Goal: Information Seeking & Learning: Check status

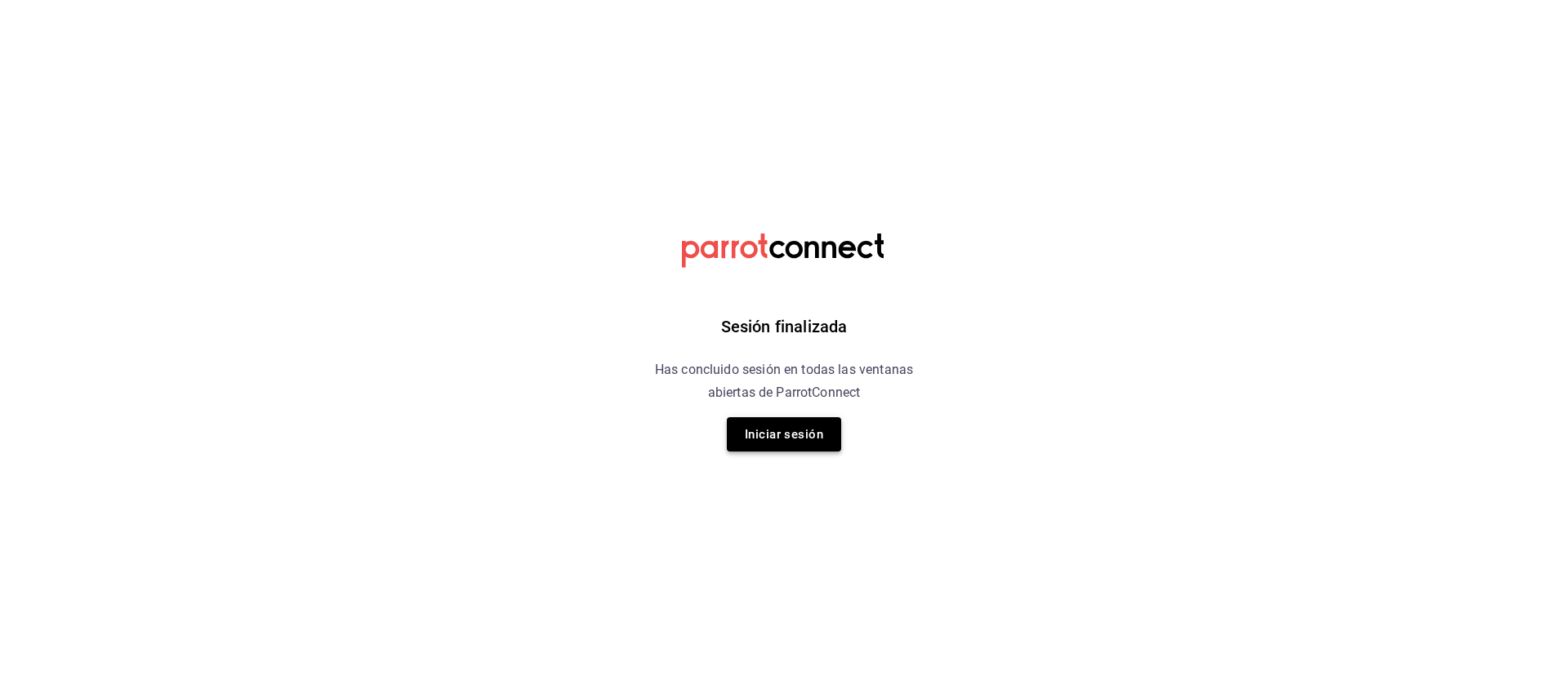
click at [784, 439] on button "Iniciar sesión" at bounding box center [784, 434] width 115 height 35
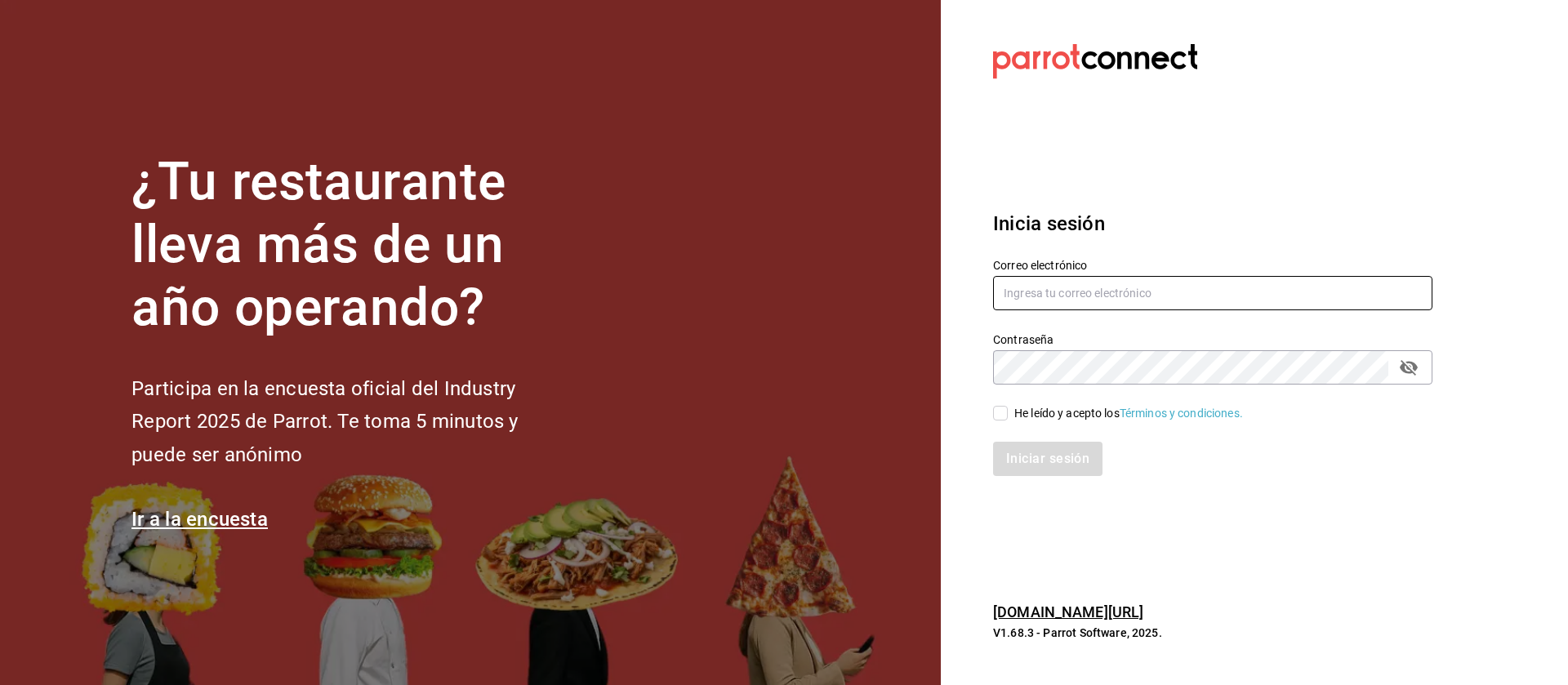
type input "administracion@lapomadosa.mx"
click at [1002, 409] on input "He leído y acepto los Términos y condiciones." at bounding box center [1000, 413] width 15 height 15
checkbox input "true"
click at [1041, 460] on button "Iniciar sesión" at bounding box center [1048, 458] width 111 height 35
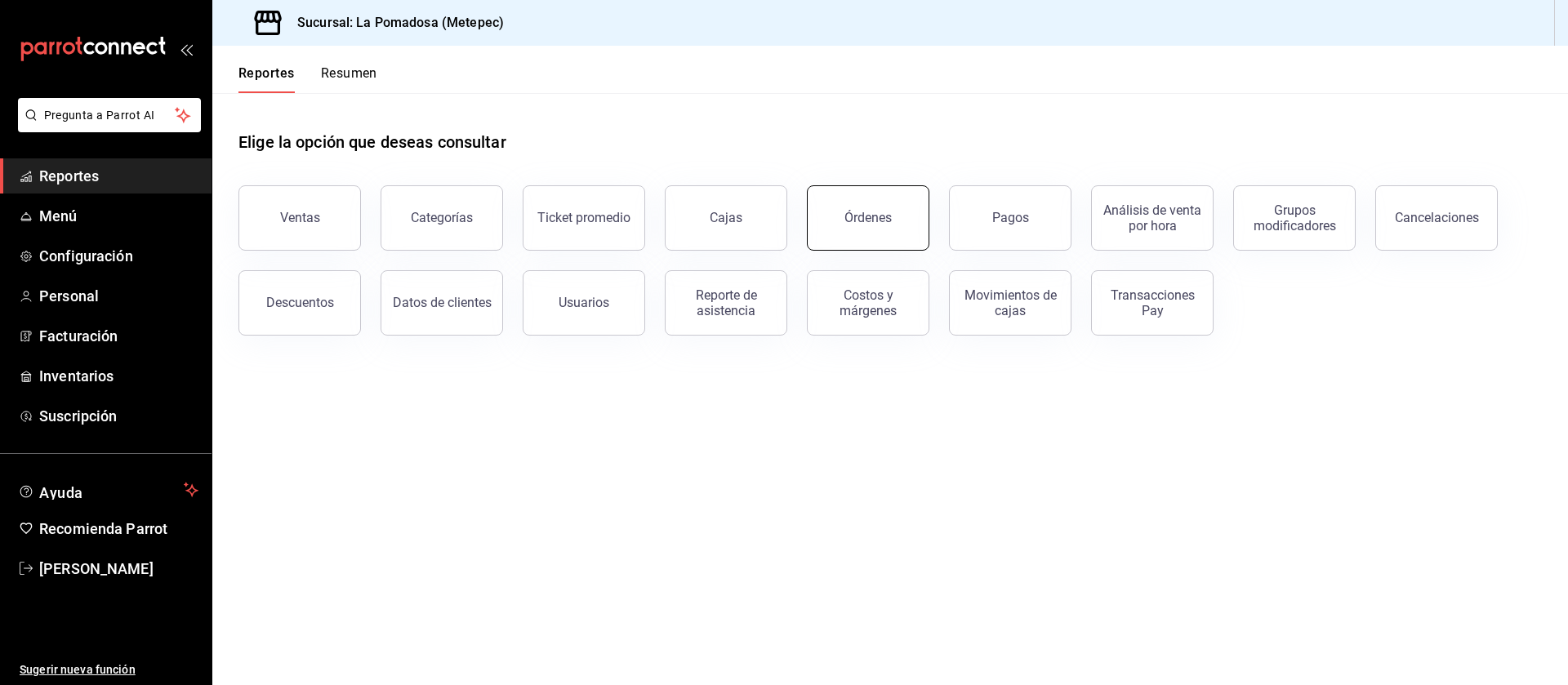
click at [896, 232] on button "Órdenes" at bounding box center [868, 219] width 123 height 66
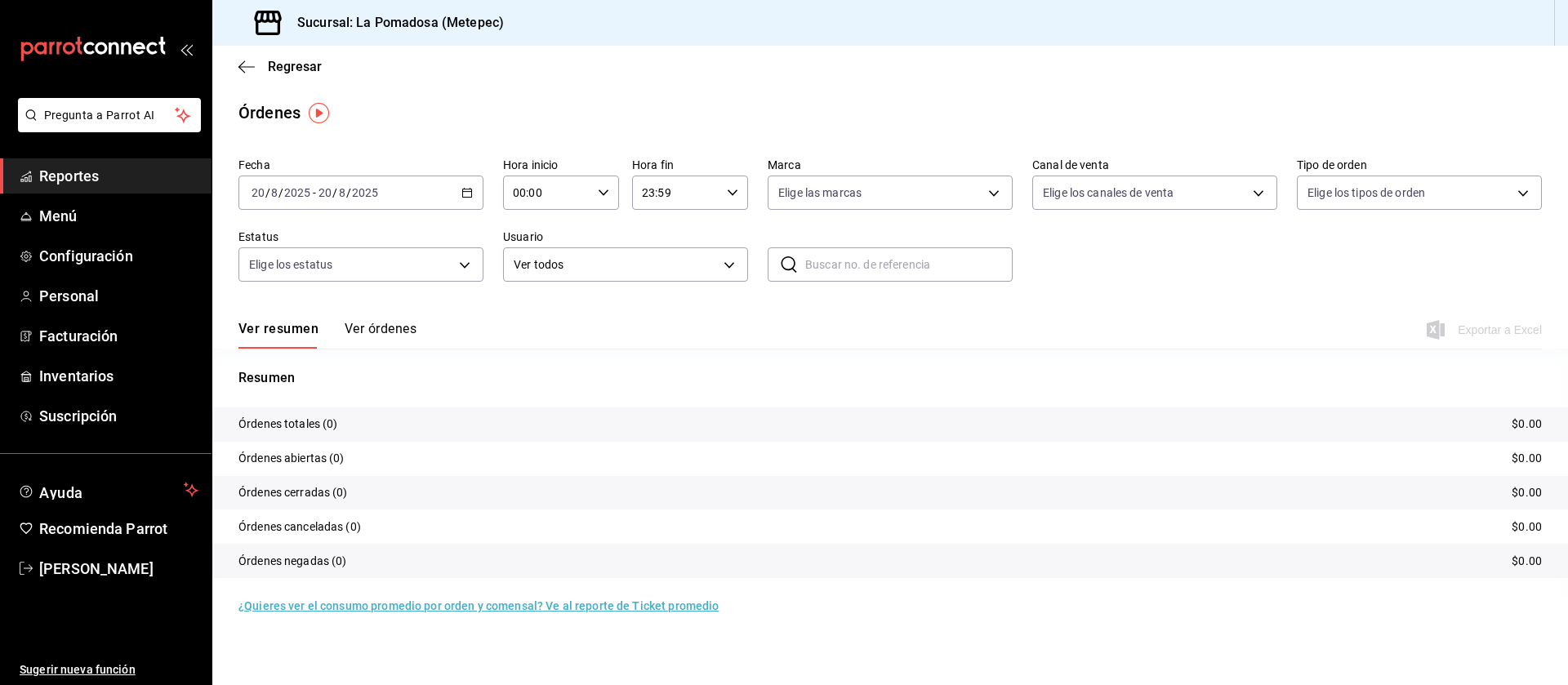
click at [464, 195] on icon "button" at bounding box center [466, 192] width 12 height 12
click at [334, 418] on span "Rango de fechas" at bounding box center [315, 426] width 126 height 17
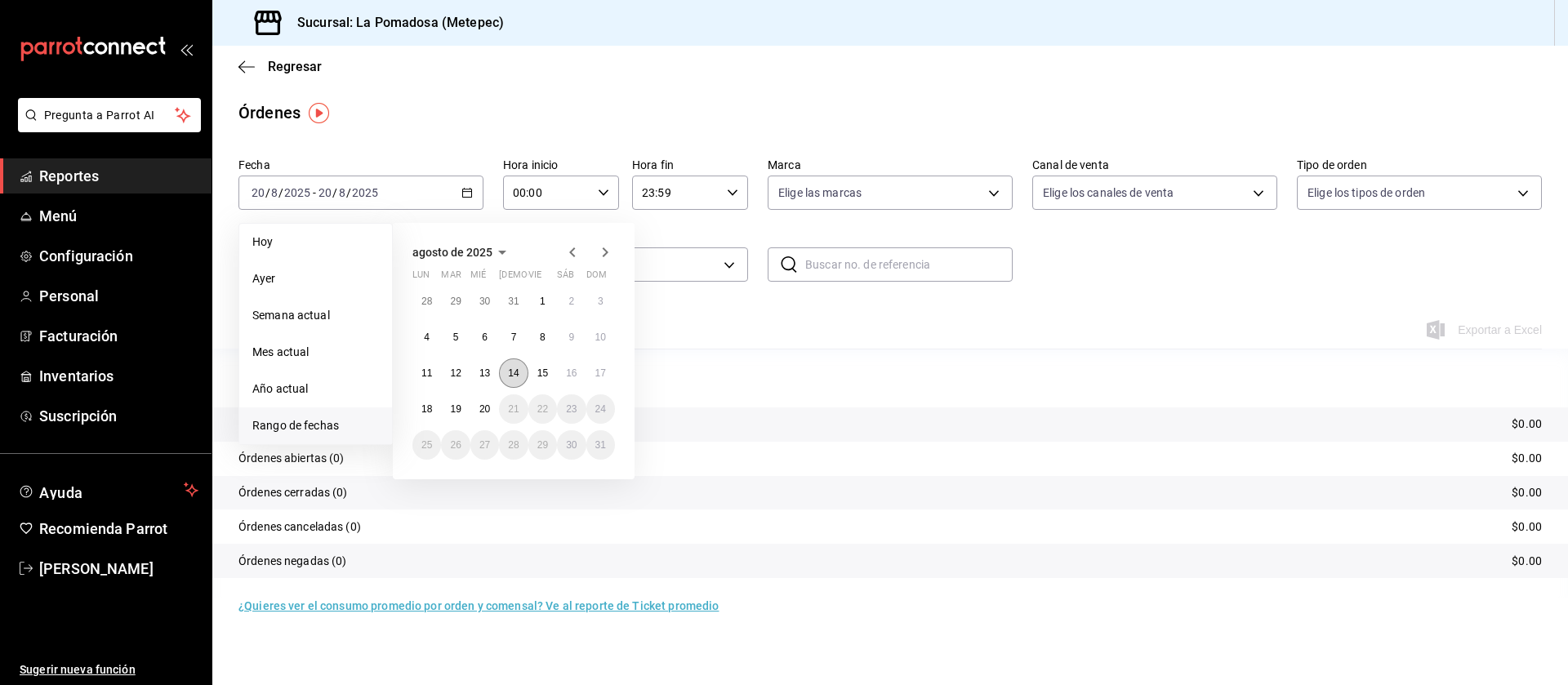
click at [510, 372] on abbr "14" at bounding box center [513, 373] width 11 height 12
click at [600, 368] on abbr "17" at bounding box center [601, 373] width 11 height 12
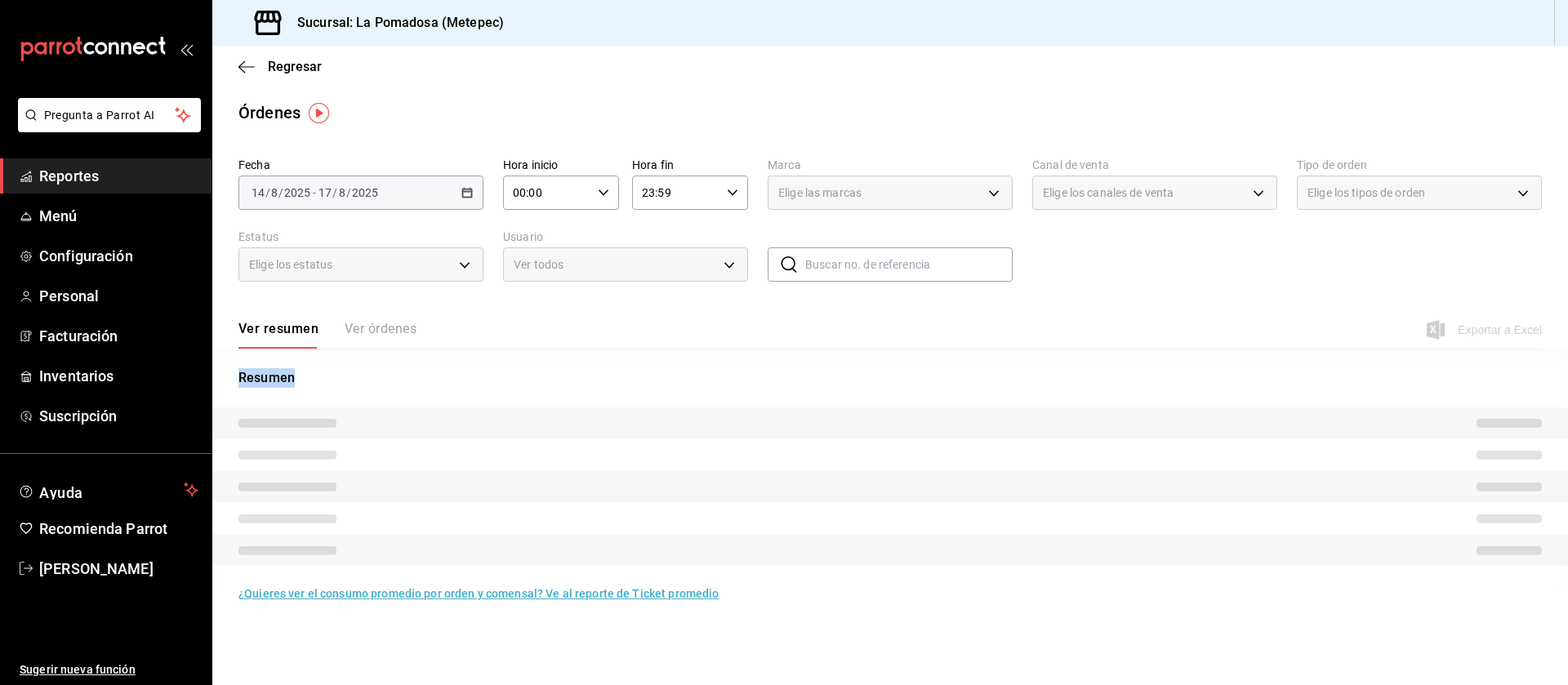
drag, startPoint x: 1368, startPoint y: 354, endPoint x: 1266, endPoint y: 321, distance: 107.2
click at [1266, 321] on div "Fecha [DATE] [DATE] - [DATE] [DATE] Hora inicio 00:00 Hora inicio Hora fin 23:5…" at bounding box center [890, 377] width 1356 height 451
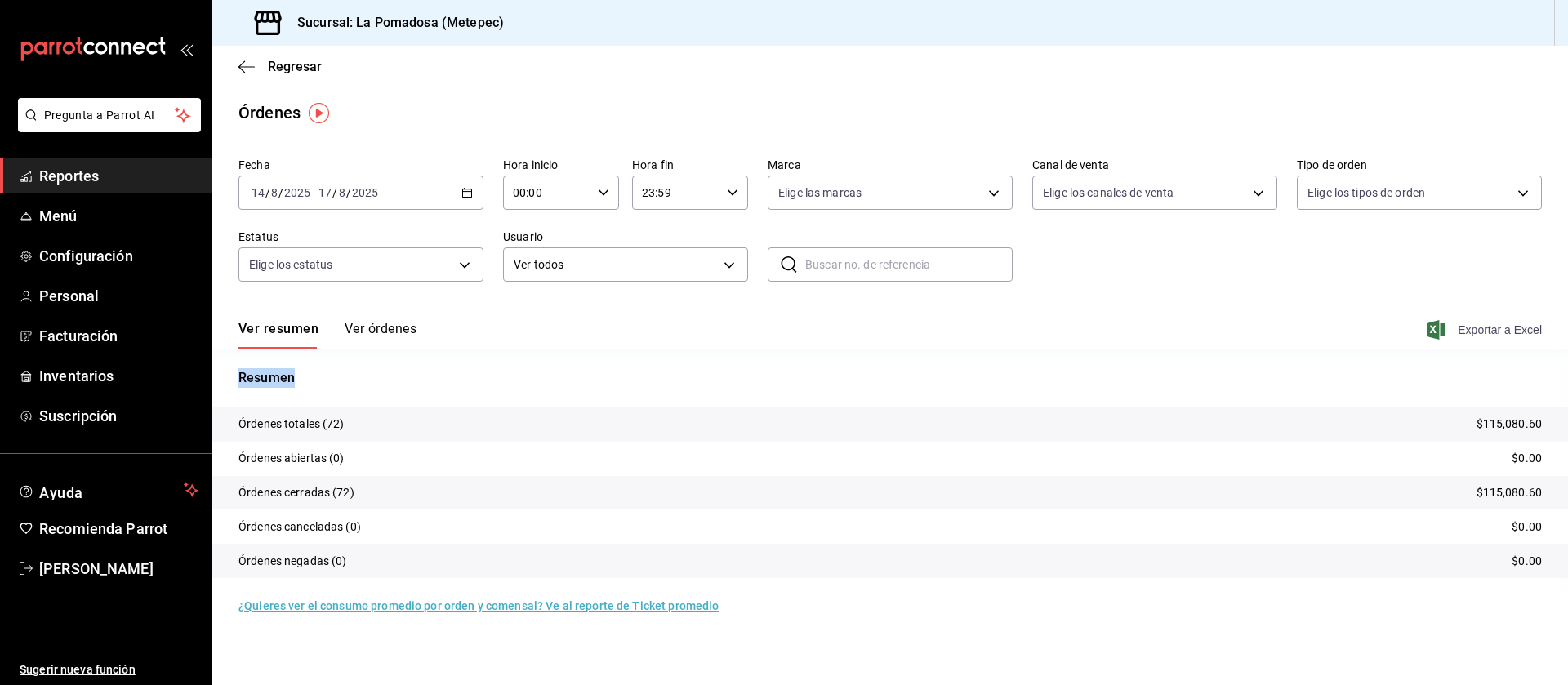
click at [1492, 329] on span "Exportar a Excel" at bounding box center [1485, 330] width 112 height 20
click at [95, 178] on span "Reportes" at bounding box center [118, 176] width 159 height 22
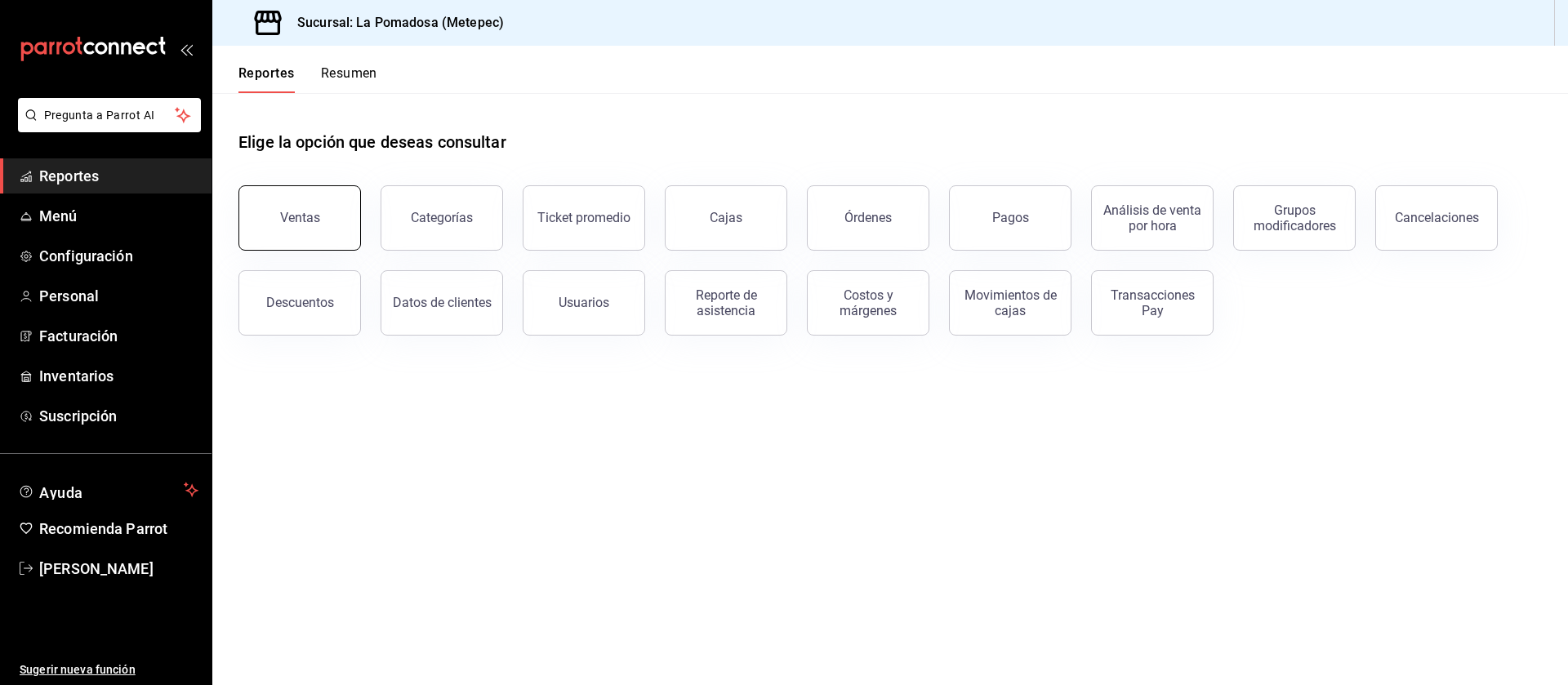
click at [306, 229] on button "Ventas" at bounding box center [299, 219] width 123 height 66
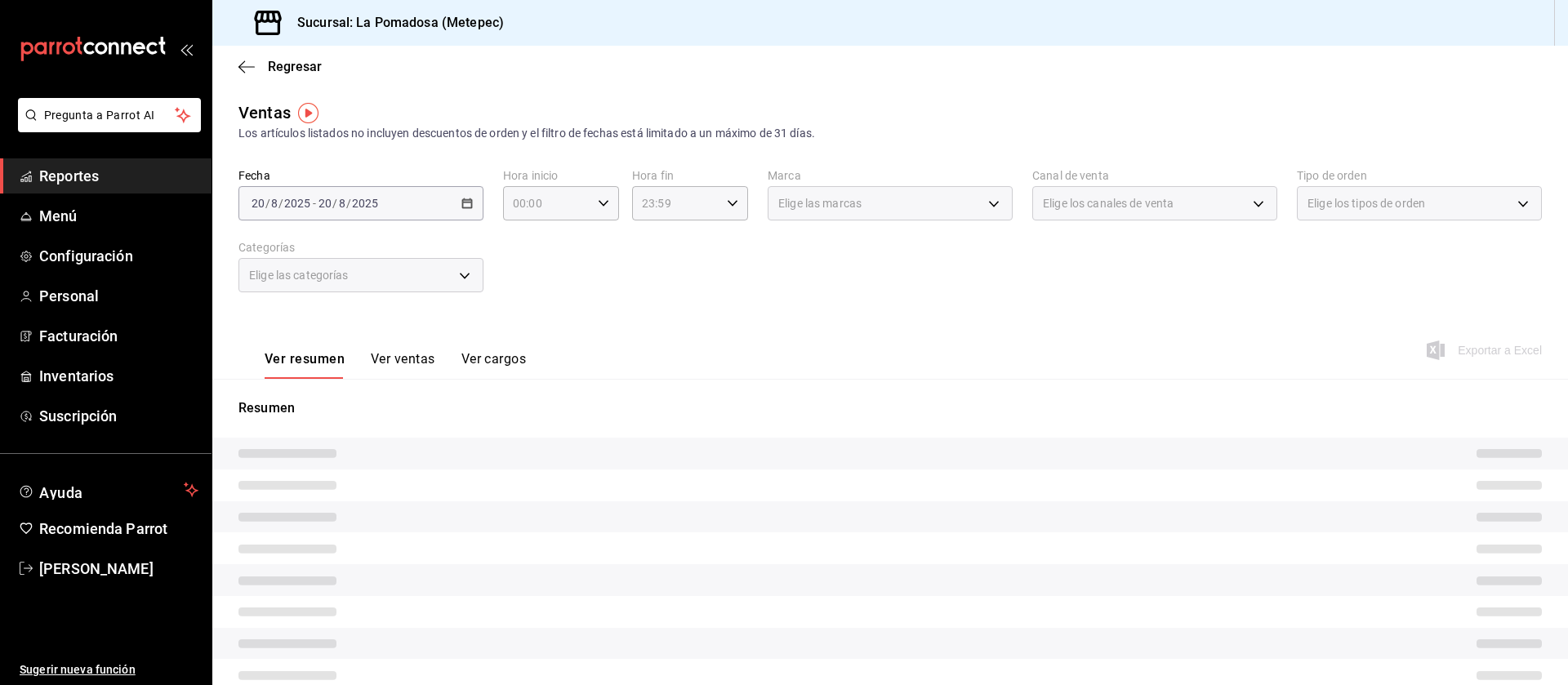
click at [465, 210] on div "[DATE] [DATE] - [DATE] [DATE]" at bounding box center [361, 203] width 245 height 35
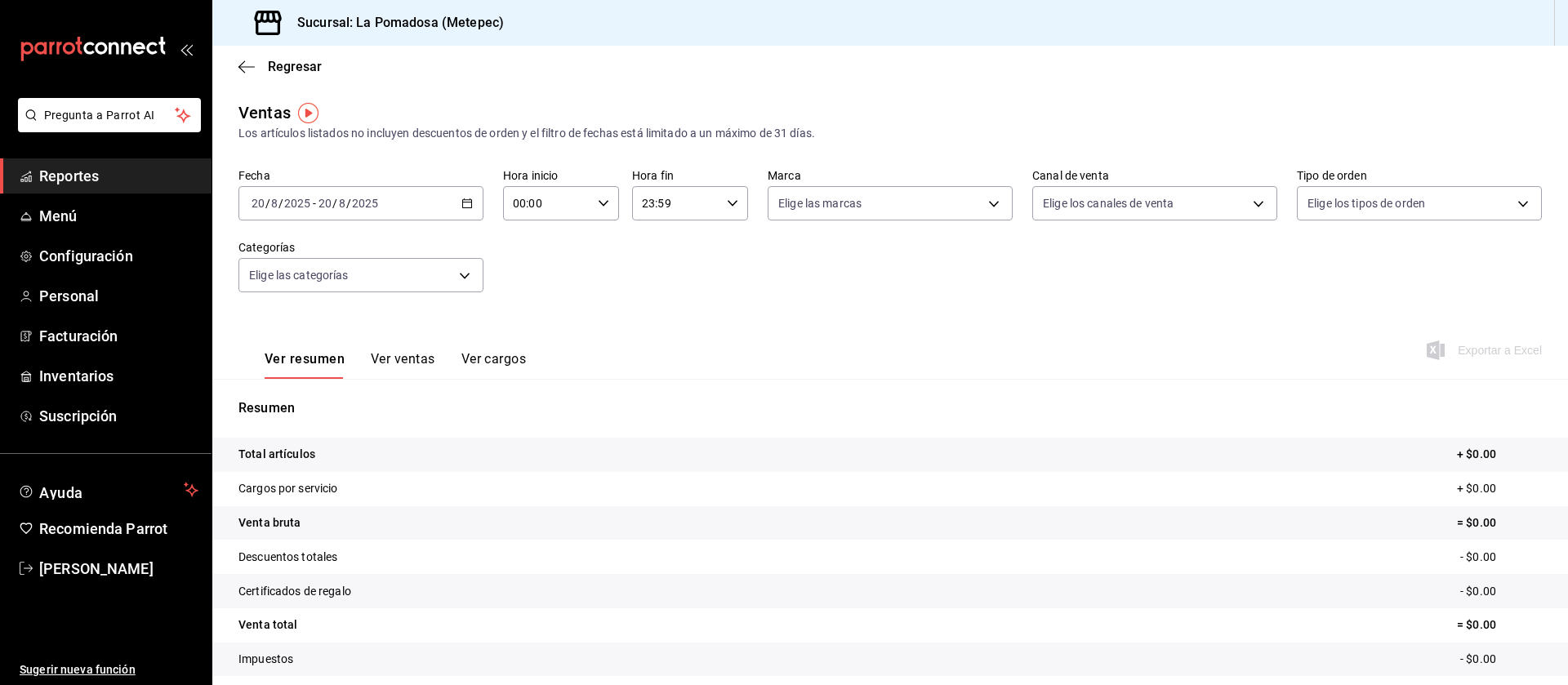
click at [463, 202] on \(Stroke\) "button" at bounding box center [467, 202] width 9 height 1
click at [318, 400] on span "Rango de fechas" at bounding box center [315, 399] width 126 height 17
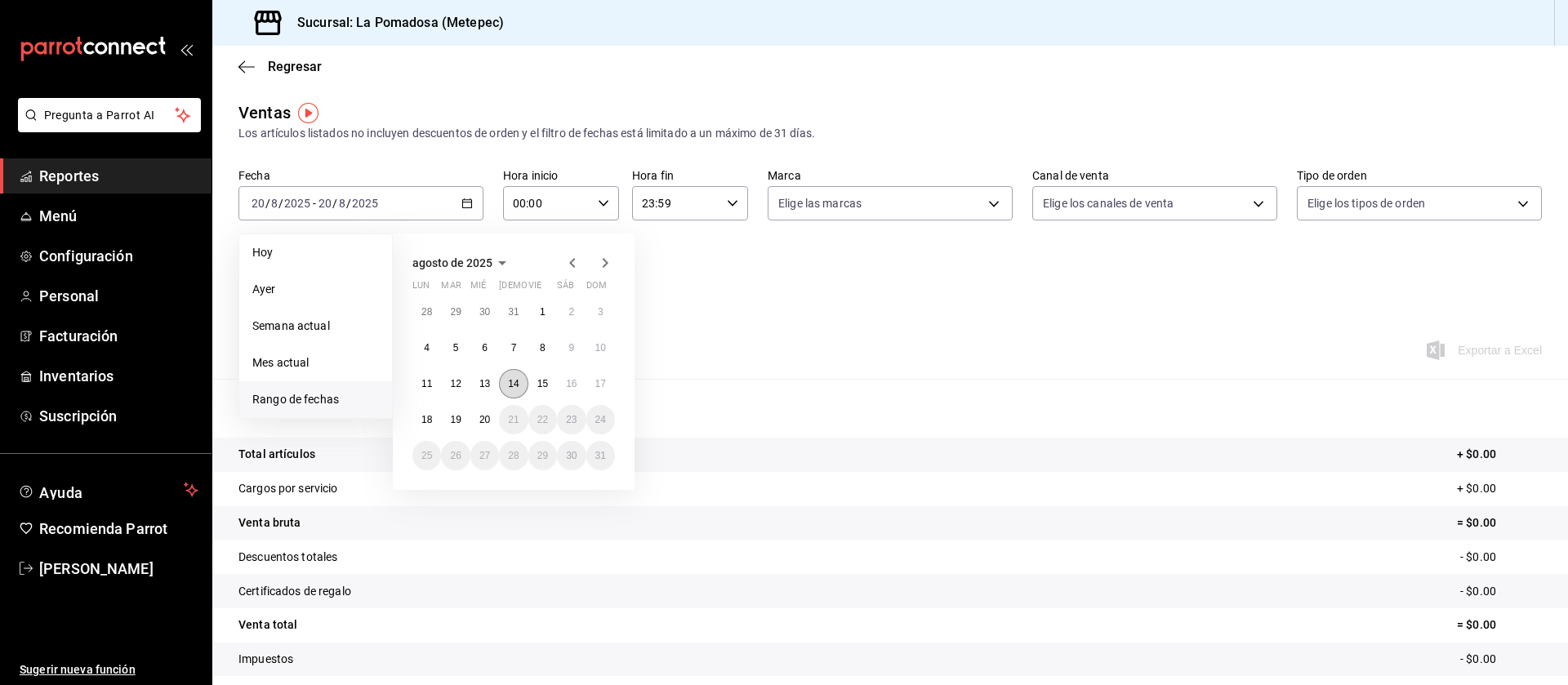
click at [513, 388] on abbr "14" at bounding box center [513, 384] width 11 height 12
click at [603, 388] on abbr "17" at bounding box center [601, 384] width 11 height 12
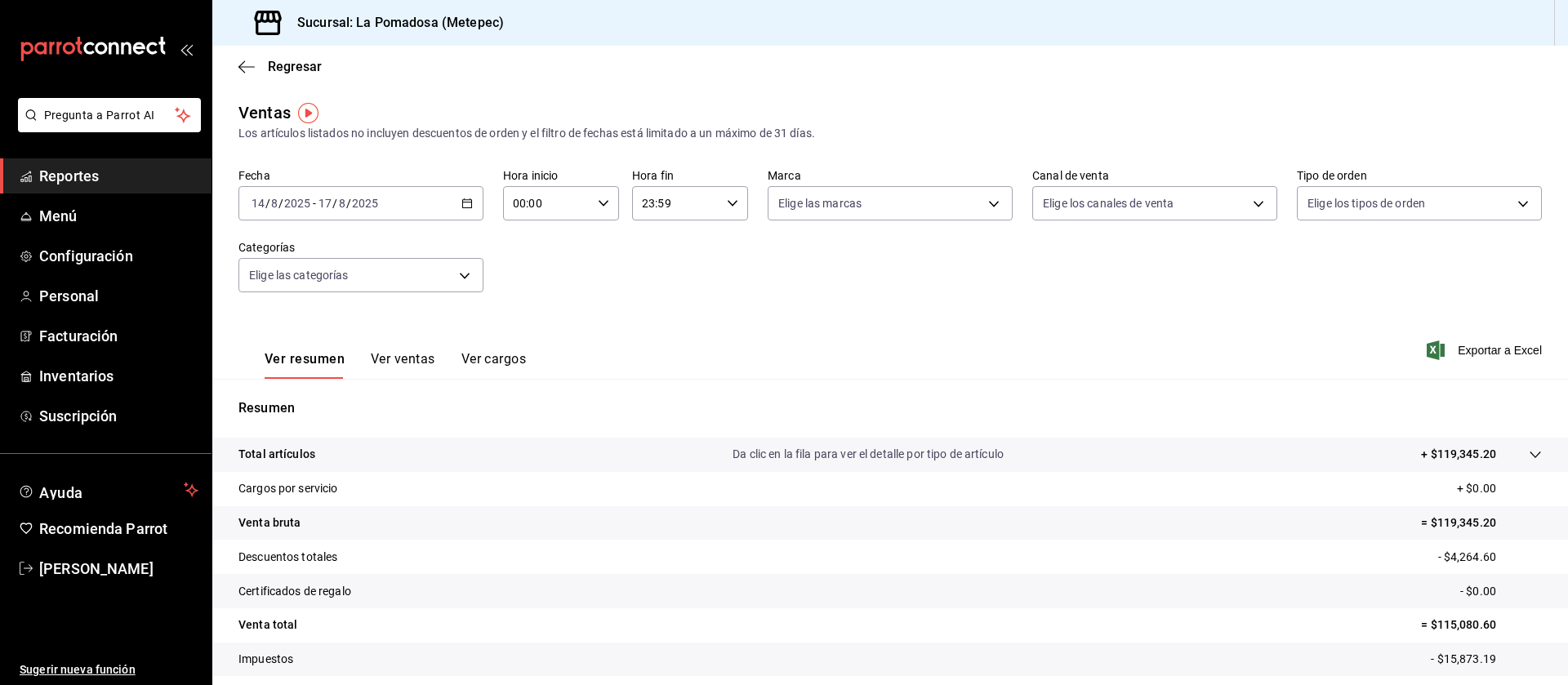
scroll to position [97, 0]
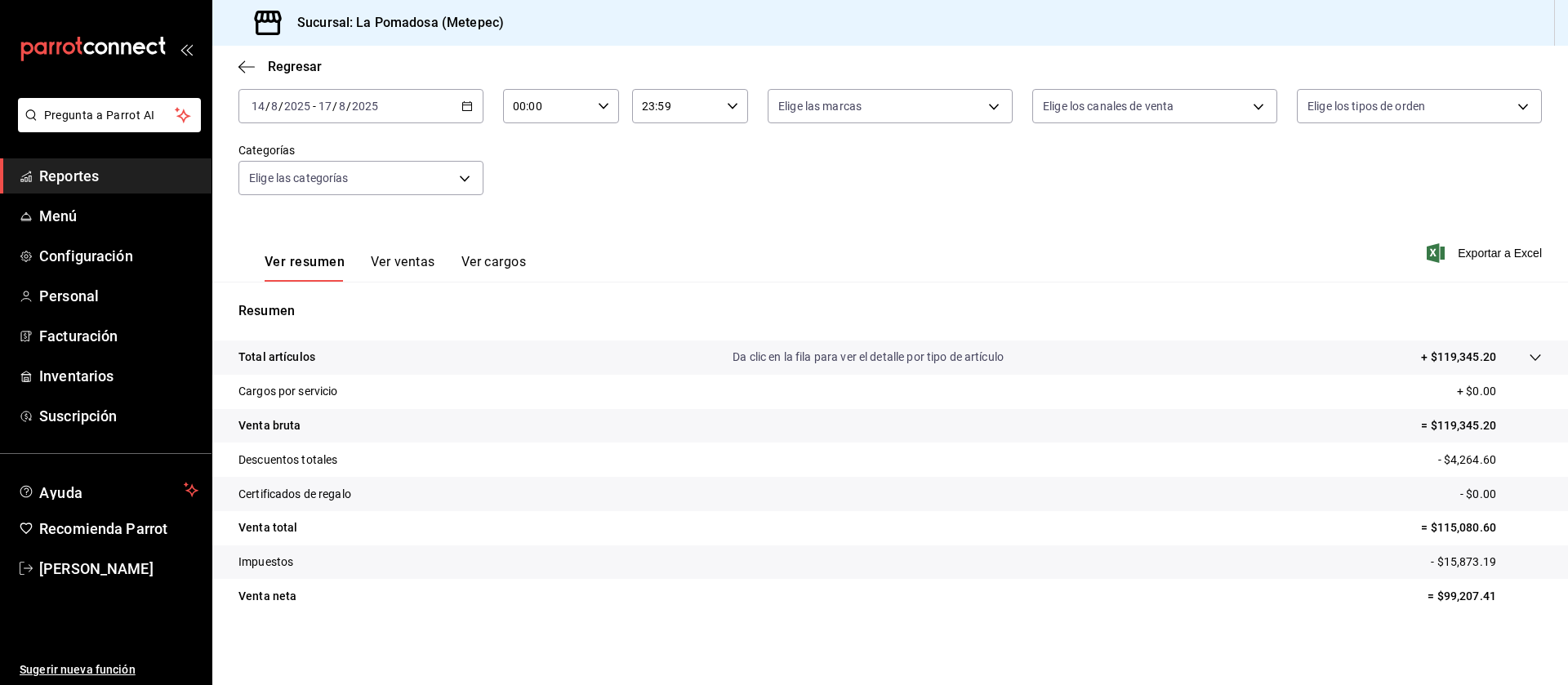
click at [1442, 427] on p "= $119,345.20" at bounding box center [1481, 426] width 121 height 17
copy p "119,345.20"
click at [461, 106] on icon "button" at bounding box center [466, 106] width 12 height 12
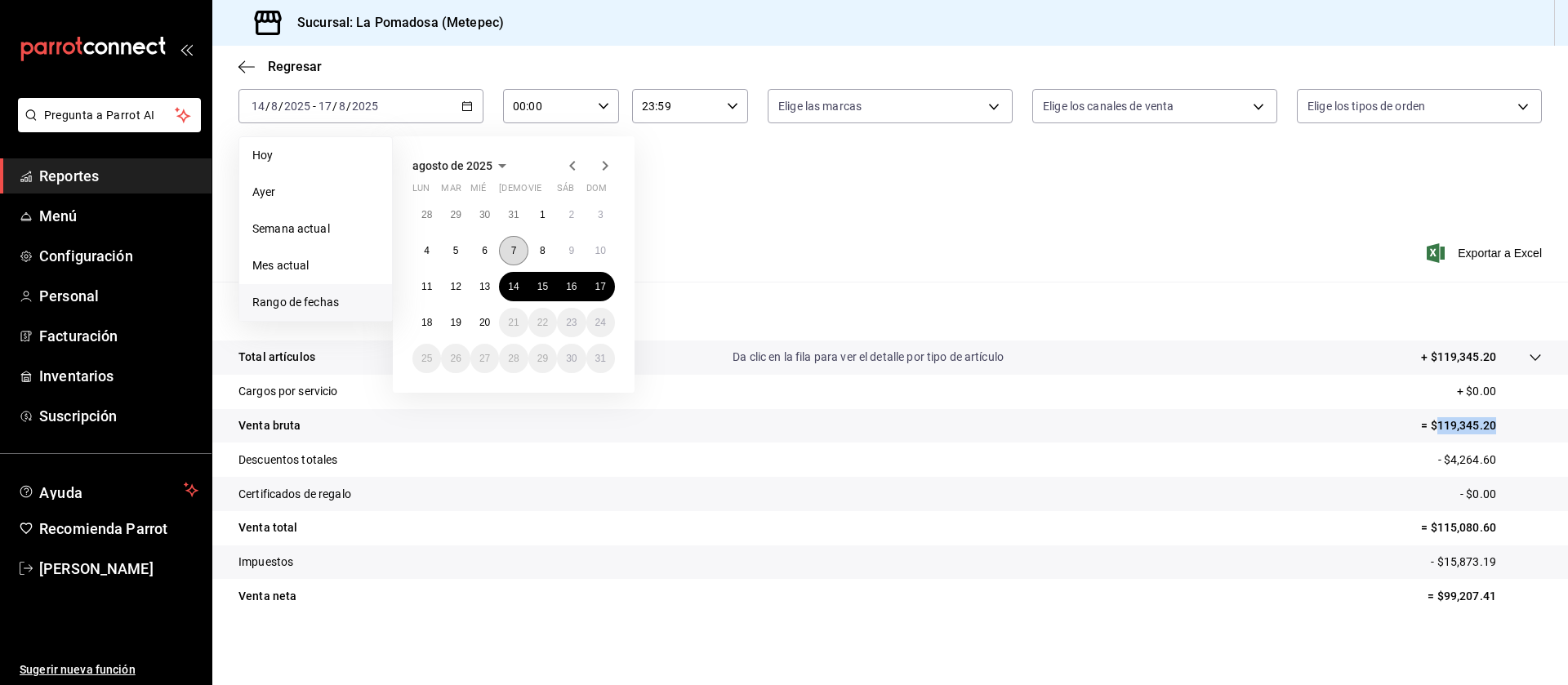
click at [521, 243] on button "7" at bounding box center [513, 251] width 28 height 29
click at [603, 248] on abbr "10" at bounding box center [601, 251] width 11 height 12
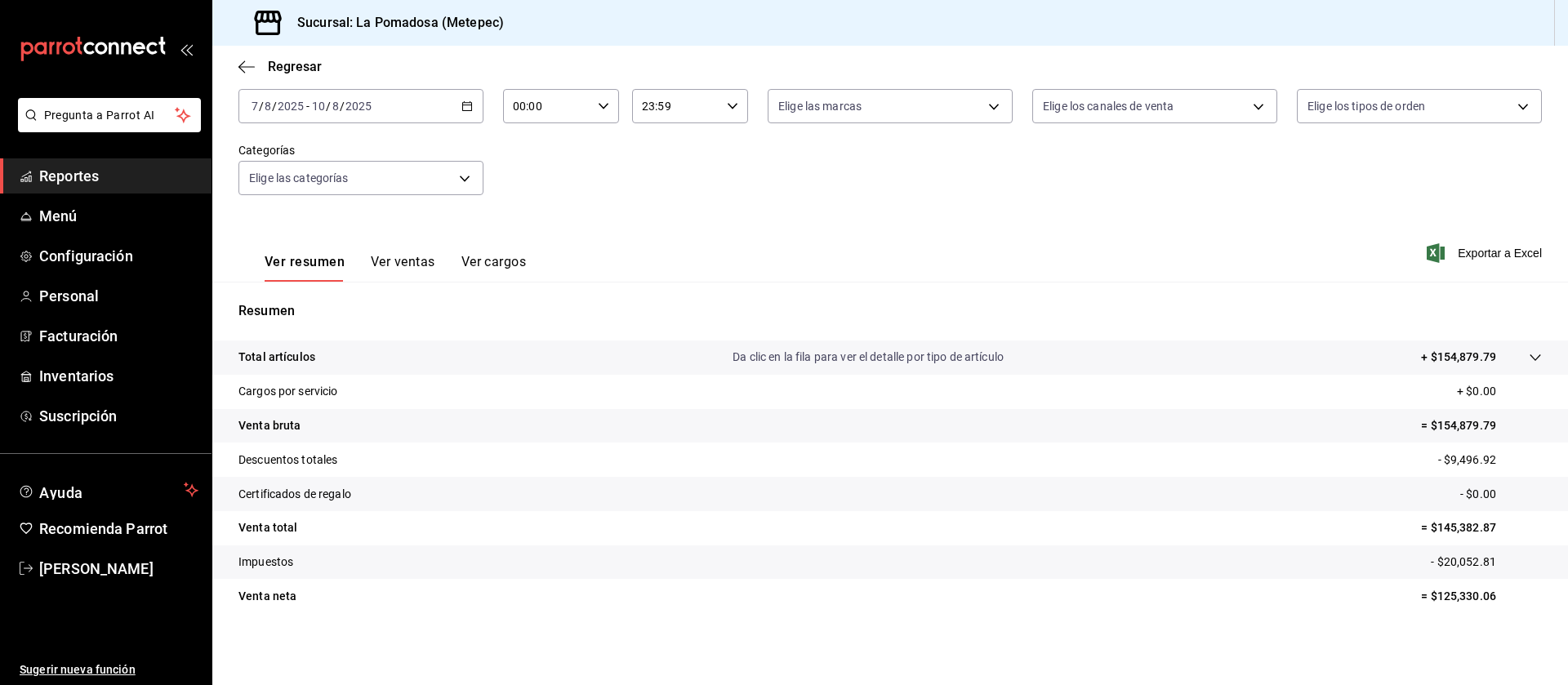
click at [466, 105] on \(Stroke\) "button" at bounding box center [467, 105] width 9 height 1
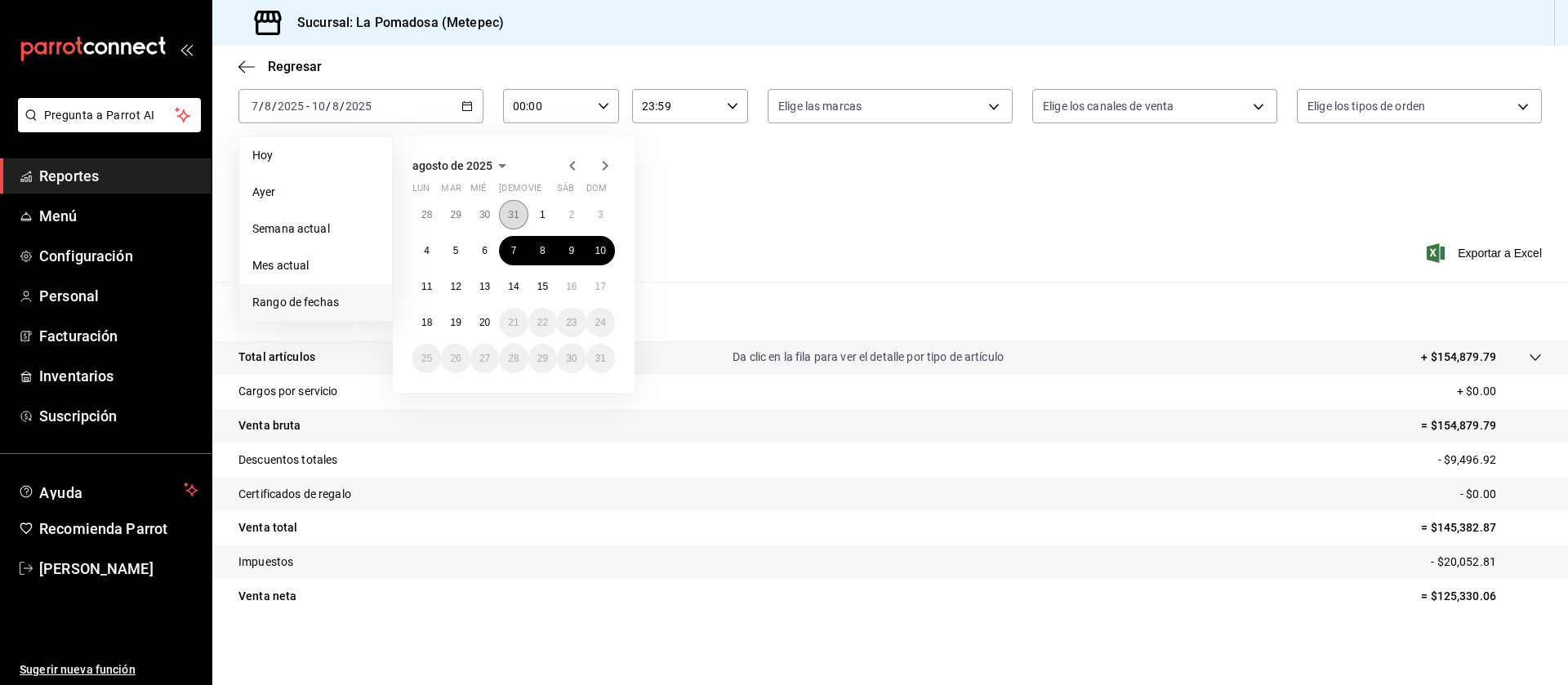
click at [506, 219] on button "31" at bounding box center [513, 214] width 28 height 29
click at [601, 353] on abbr "3" at bounding box center [601, 358] width 5 height 12
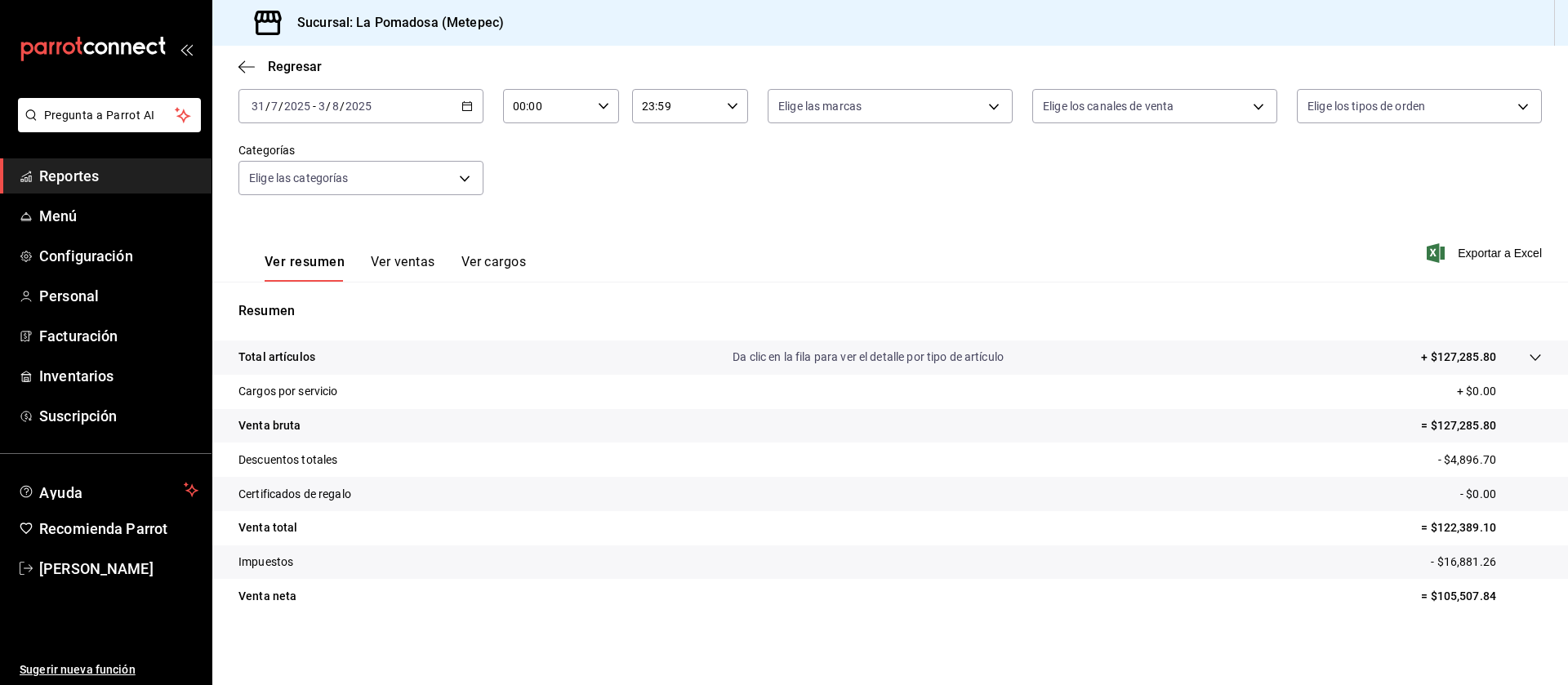
click at [466, 108] on icon "button" at bounding box center [466, 106] width 12 height 12
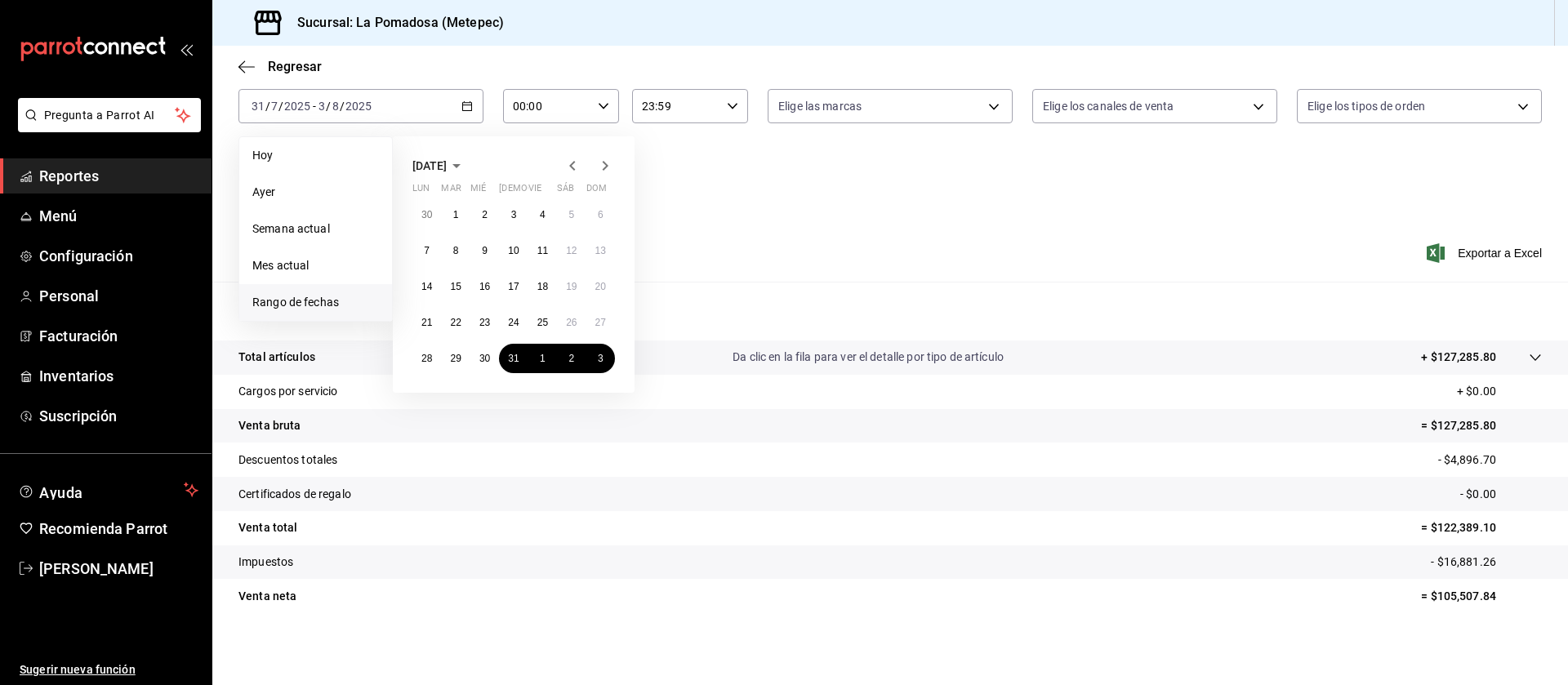
click at [609, 163] on icon "button" at bounding box center [605, 166] width 20 height 20
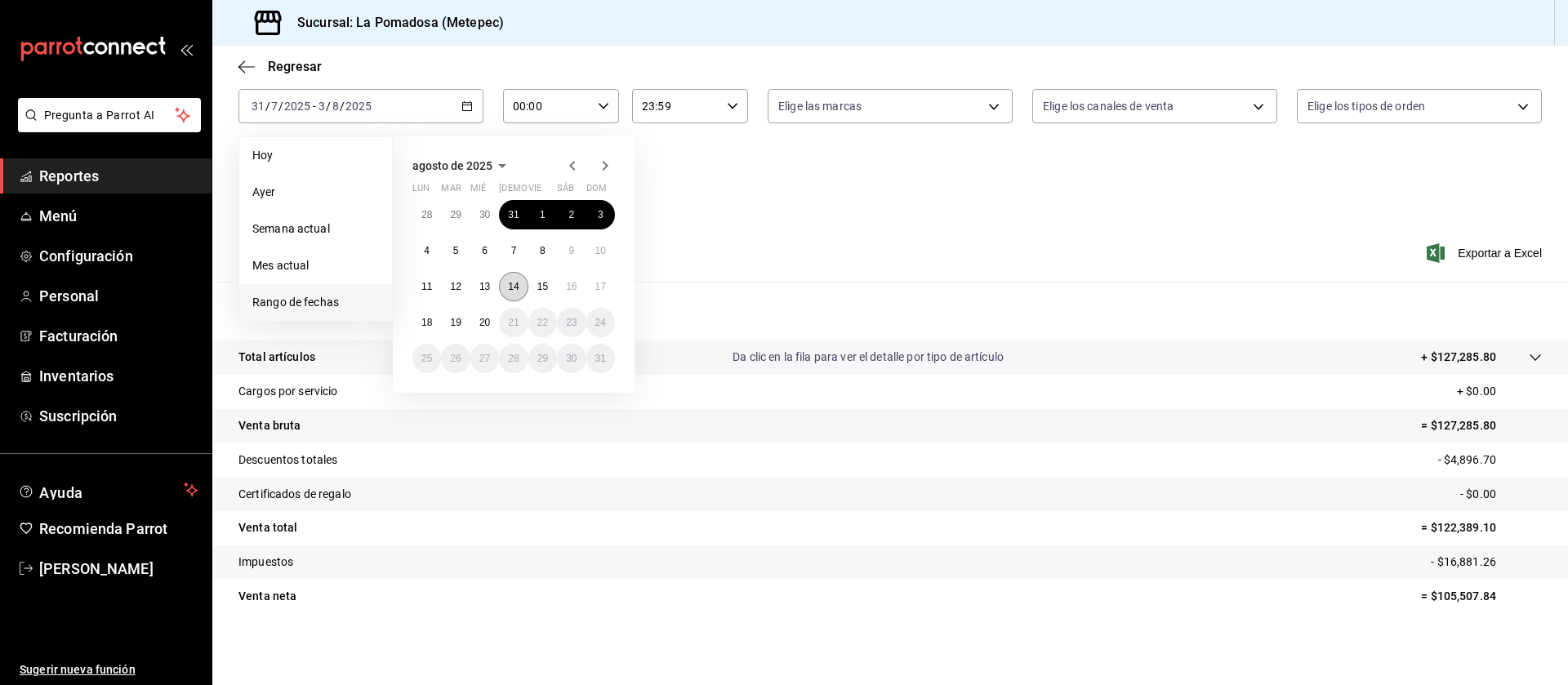
click at [510, 284] on abbr "14" at bounding box center [513, 286] width 11 height 12
click at [603, 284] on abbr "17" at bounding box center [601, 286] width 11 height 12
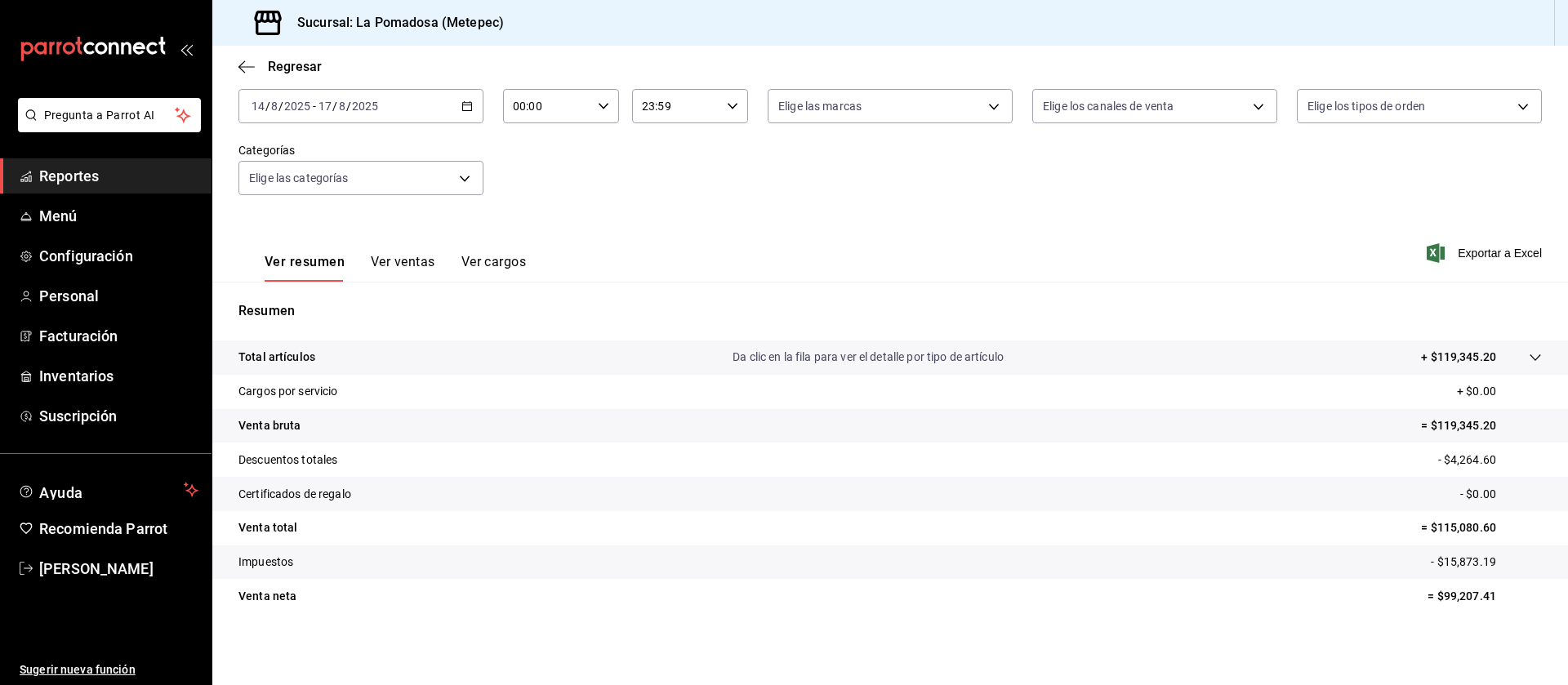
click at [1454, 454] on p "- $4,264.60" at bounding box center [1490, 459] width 104 height 17
copy p "4,264.60"
click at [461, 107] on icon "button" at bounding box center [466, 106] width 12 height 12
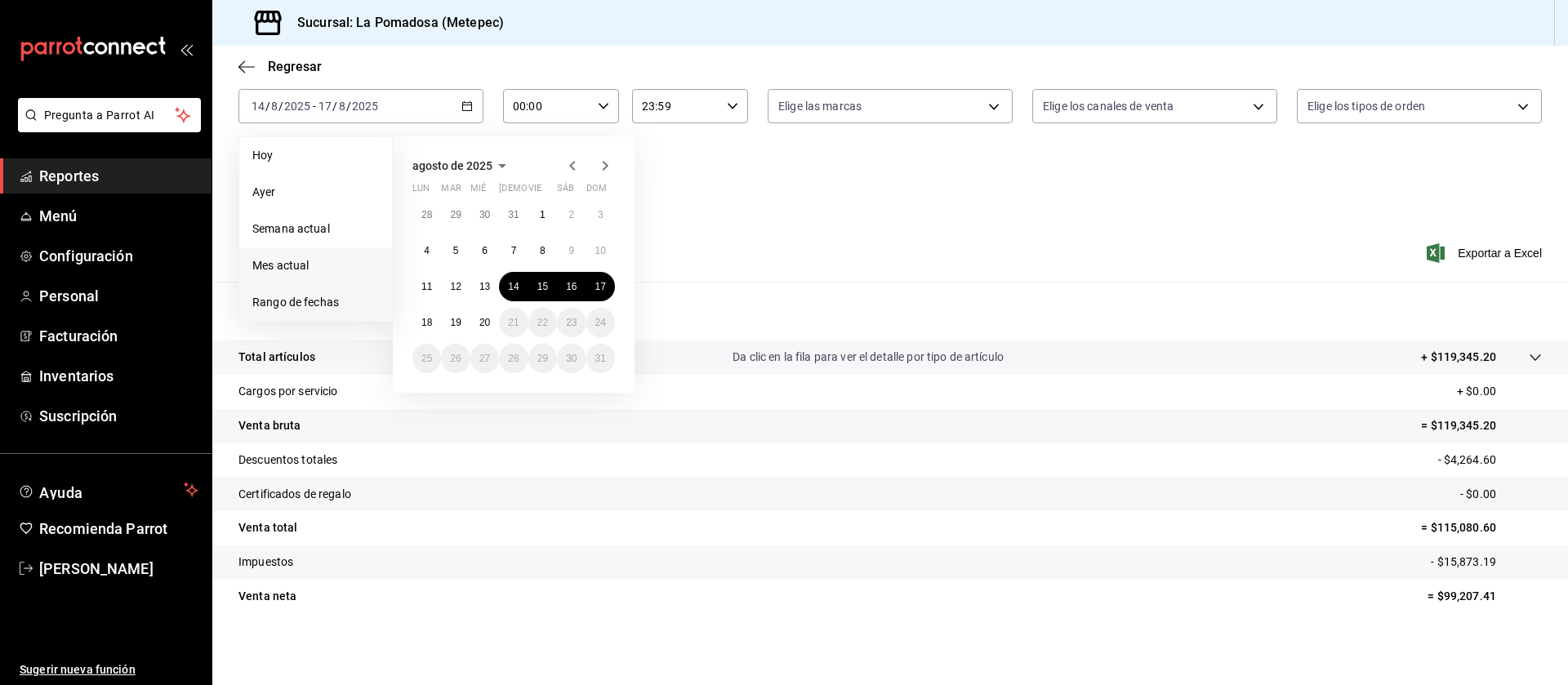
click at [296, 266] on span "Mes actual" at bounding box center [315, 266] width 126 height 17
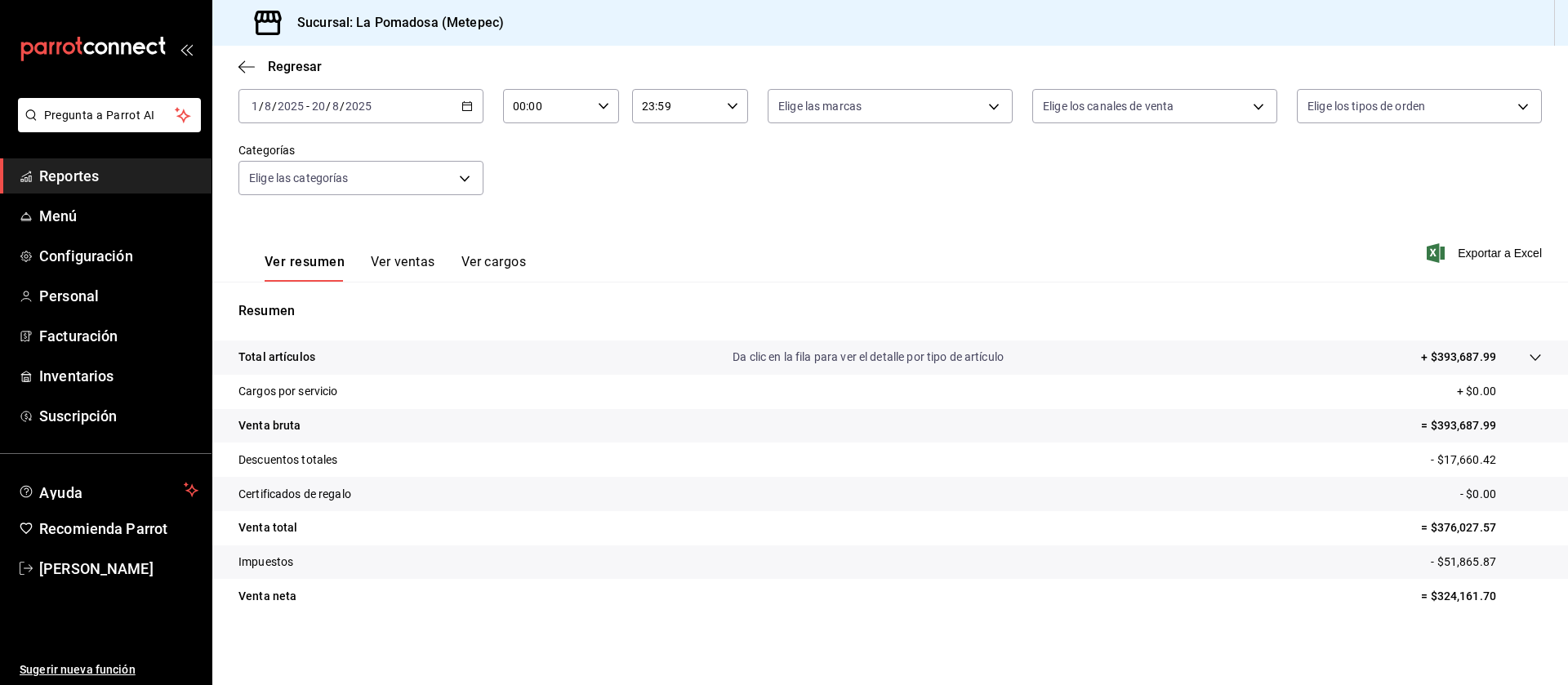
click at [1460, 427] on p "= $393,687.99" at bounding box center [1481, 426] width 121 height 17
copy p "393,687.99"
click at [1451, 450] on tr "Descuentos totales - $17,660.42" at bounding box center [890, 459] width 1356 height 35
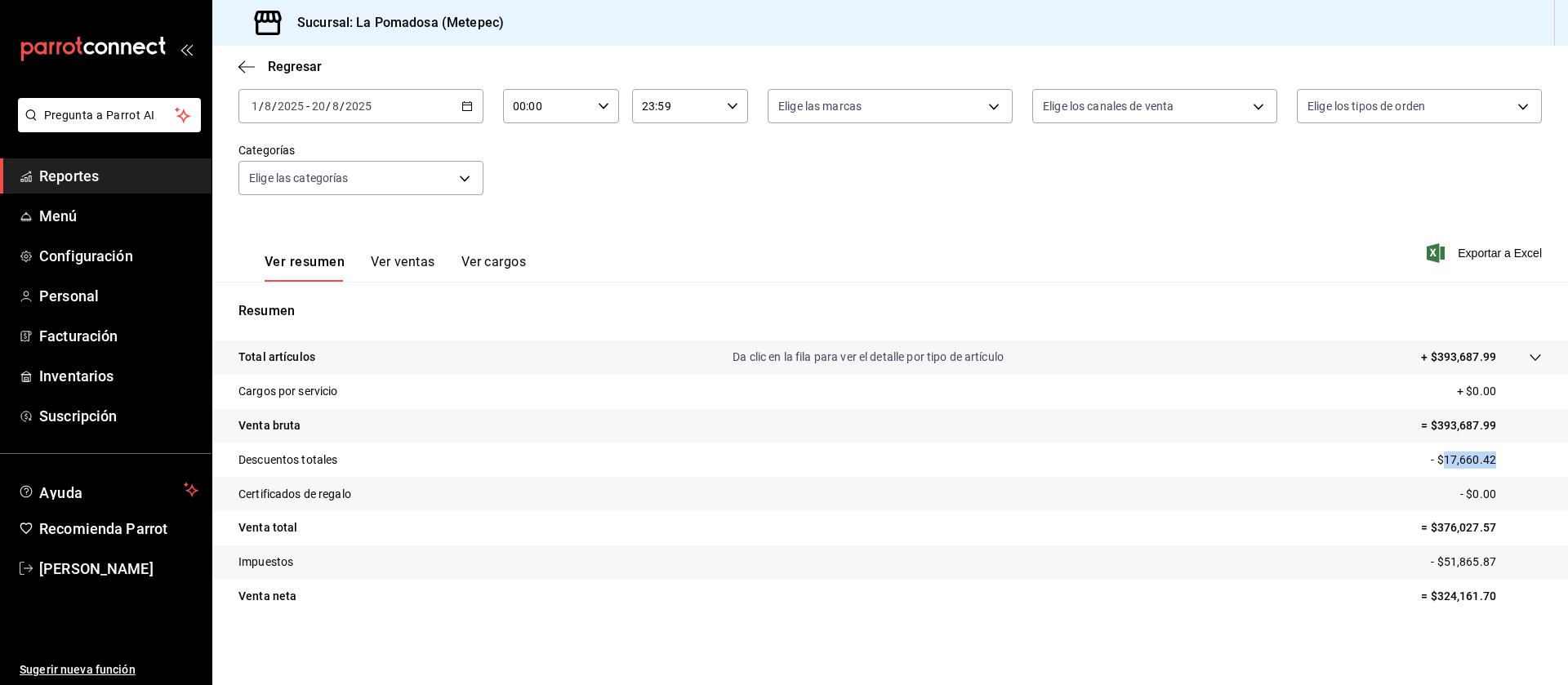
copy p "17,660.42"
click at [461, 108] on icon "button" at bounding box center [466, 106] width 12 height 12
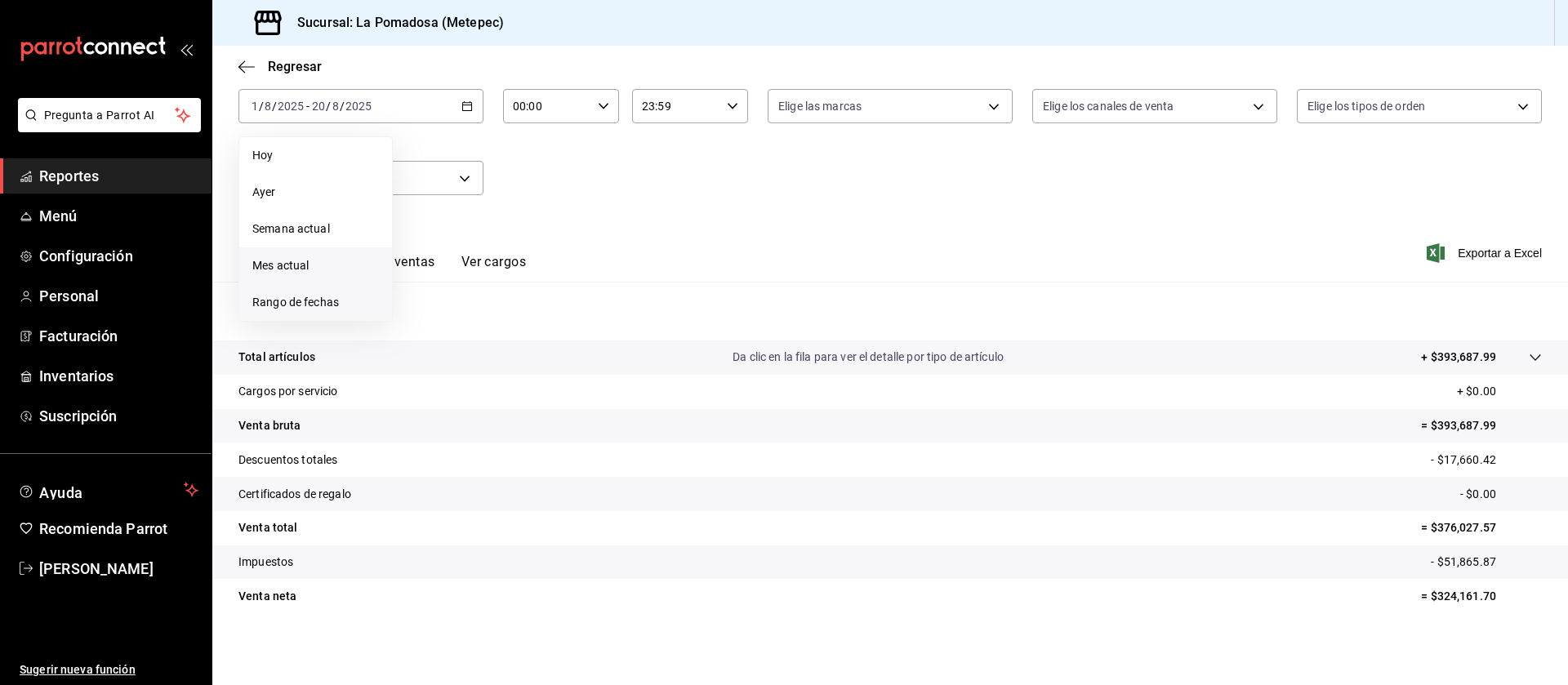
click at [330, 301] on span "Rango de fechas" at bounding box center [315, 302] width 126 height 17
click at [69, 171] on span "Reportes" at bounding box center [118, 176] width 159 height 22
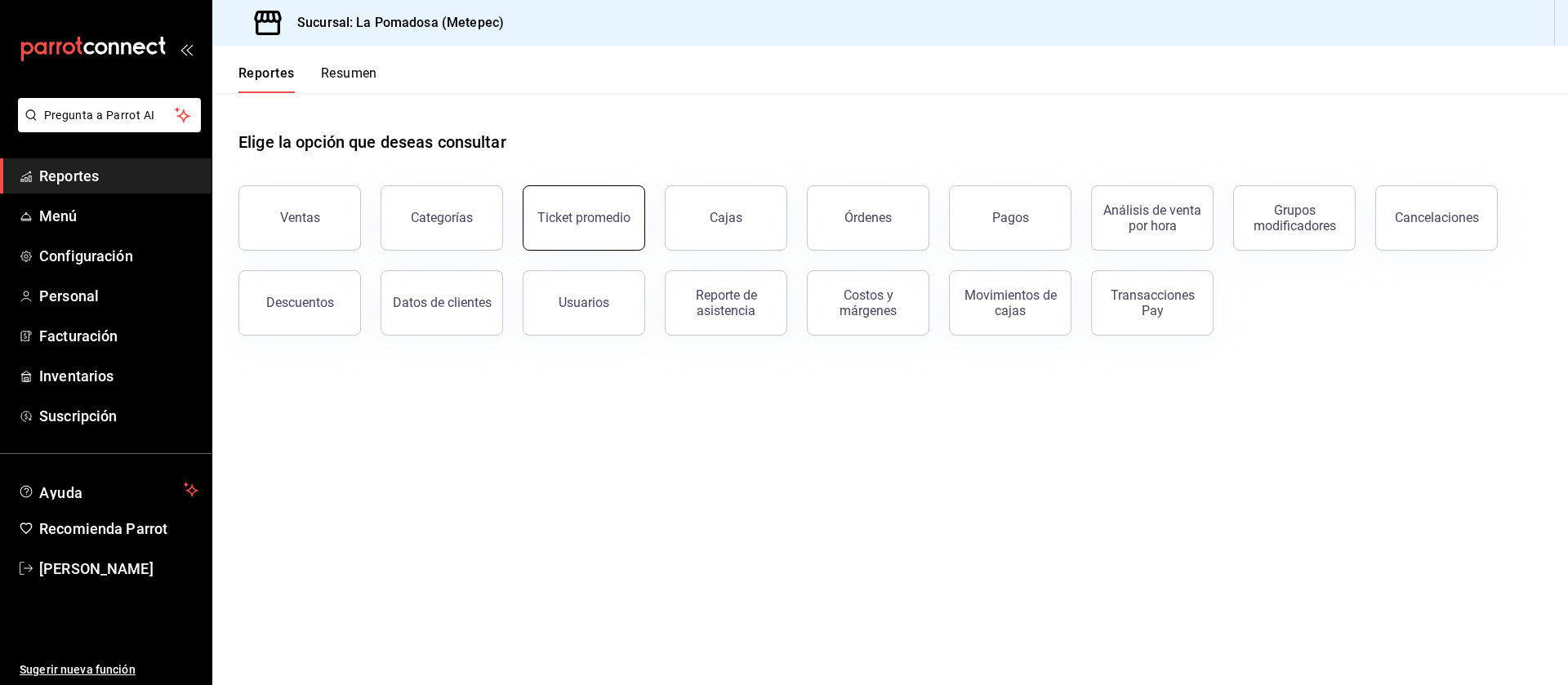
click at [582, 204] on button "Ticket promedio" at bounding box center [584, 219] width 123 height 66
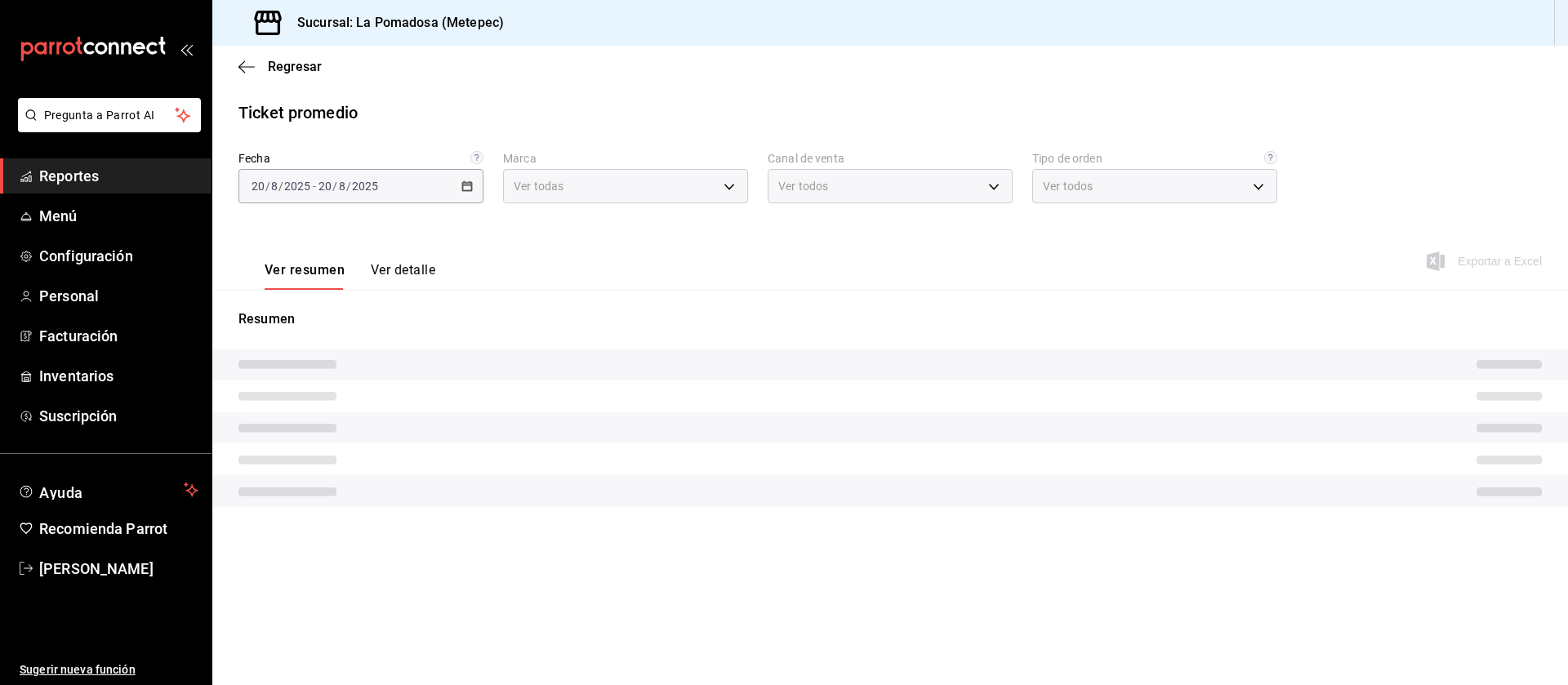
type input "26770a04-f713-4e61-b01c-a965f3f43d2a"
type input "PARROT,UBER_EATS,RAPPI,DIDI_FOOD,ONLINE"
type input "8279d609-ebc8-4968-87eb-1940d668296a,d7c139bf-efa8-43f6-913b-77036619544a,5e41b…"
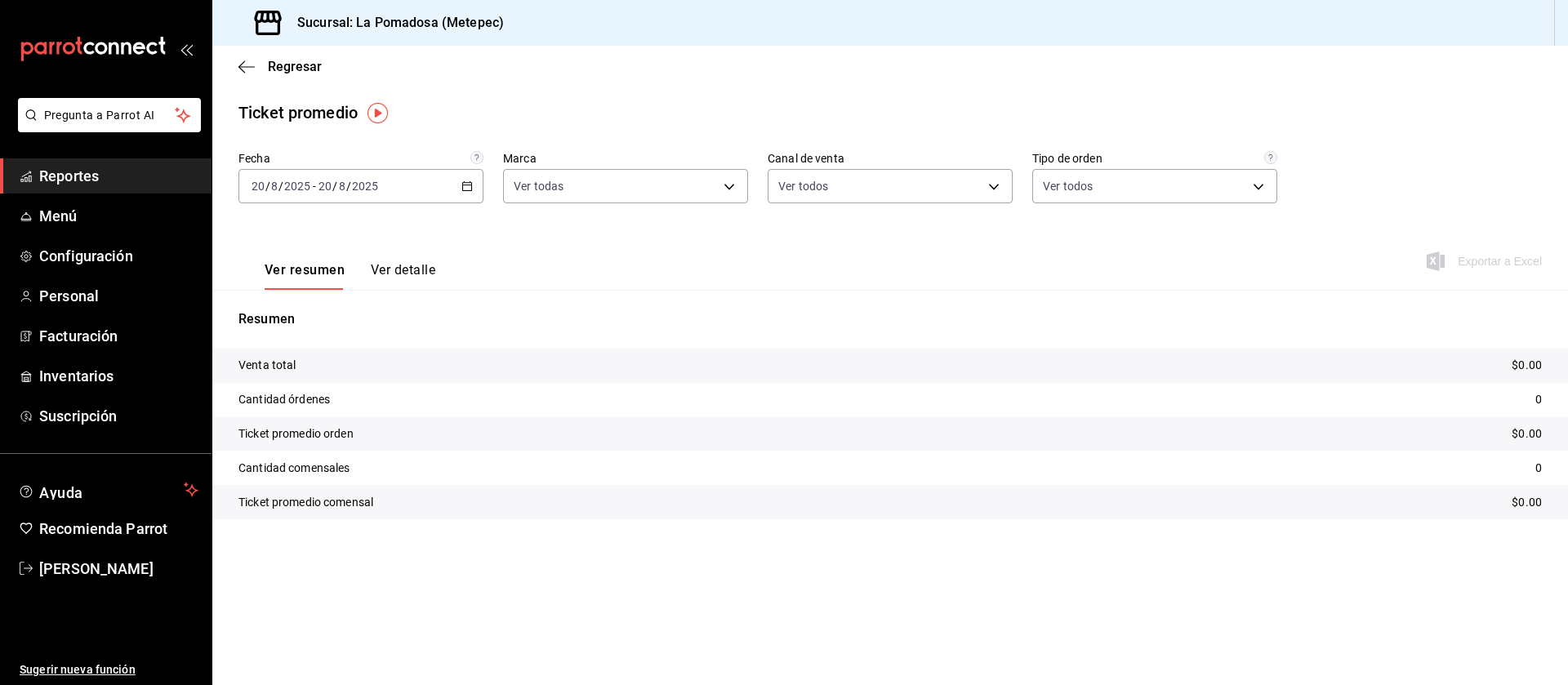
click at [466, 187] on icon "button" at bounding box center [466, 186] width 12 height 12
click at [306, 389] on span "Rango de fechas" at bounding box center [315, 382] width 126 height 17
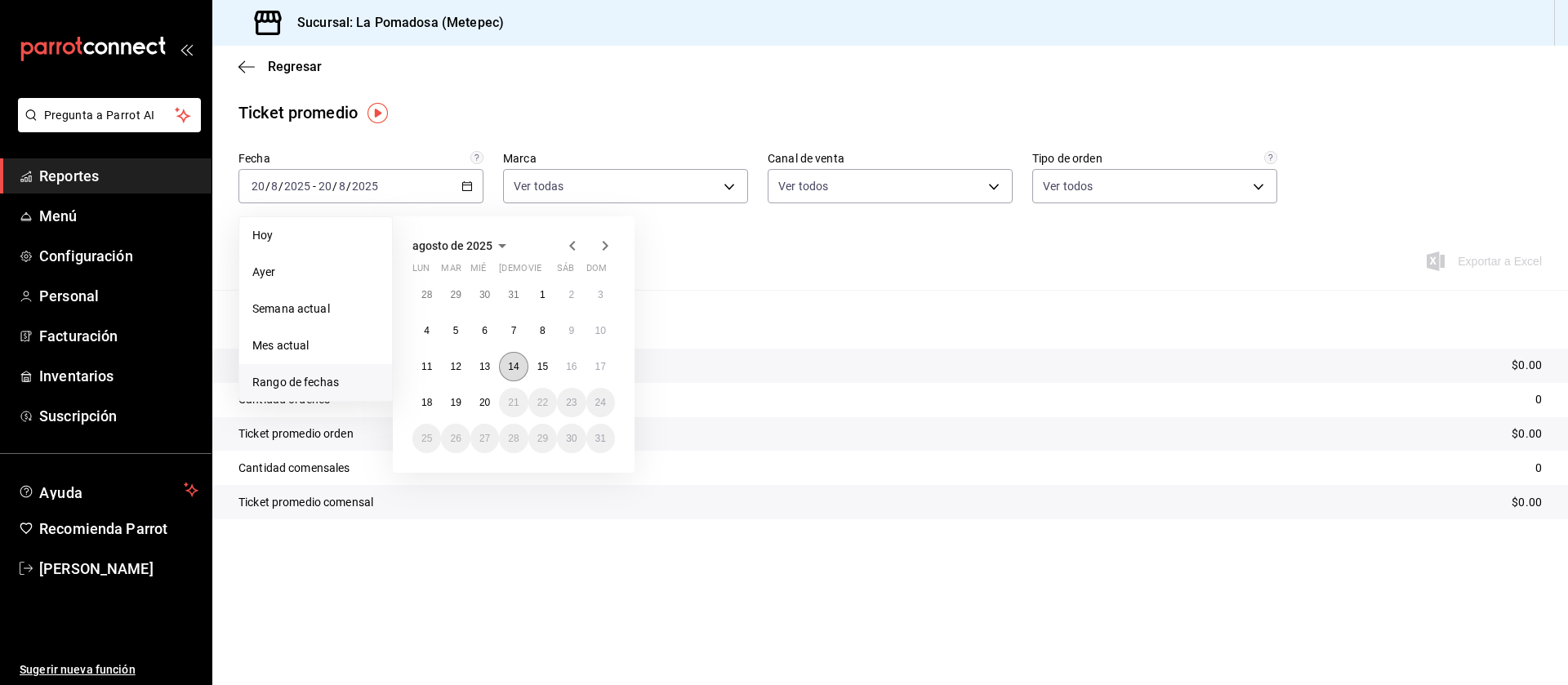
click at [509, 365] on abbr "14" at bounding box center [513, 366] width 11 height 12
click at [603, 364] on abbr "17" at bounding box center [601, 366] width 11 height 12
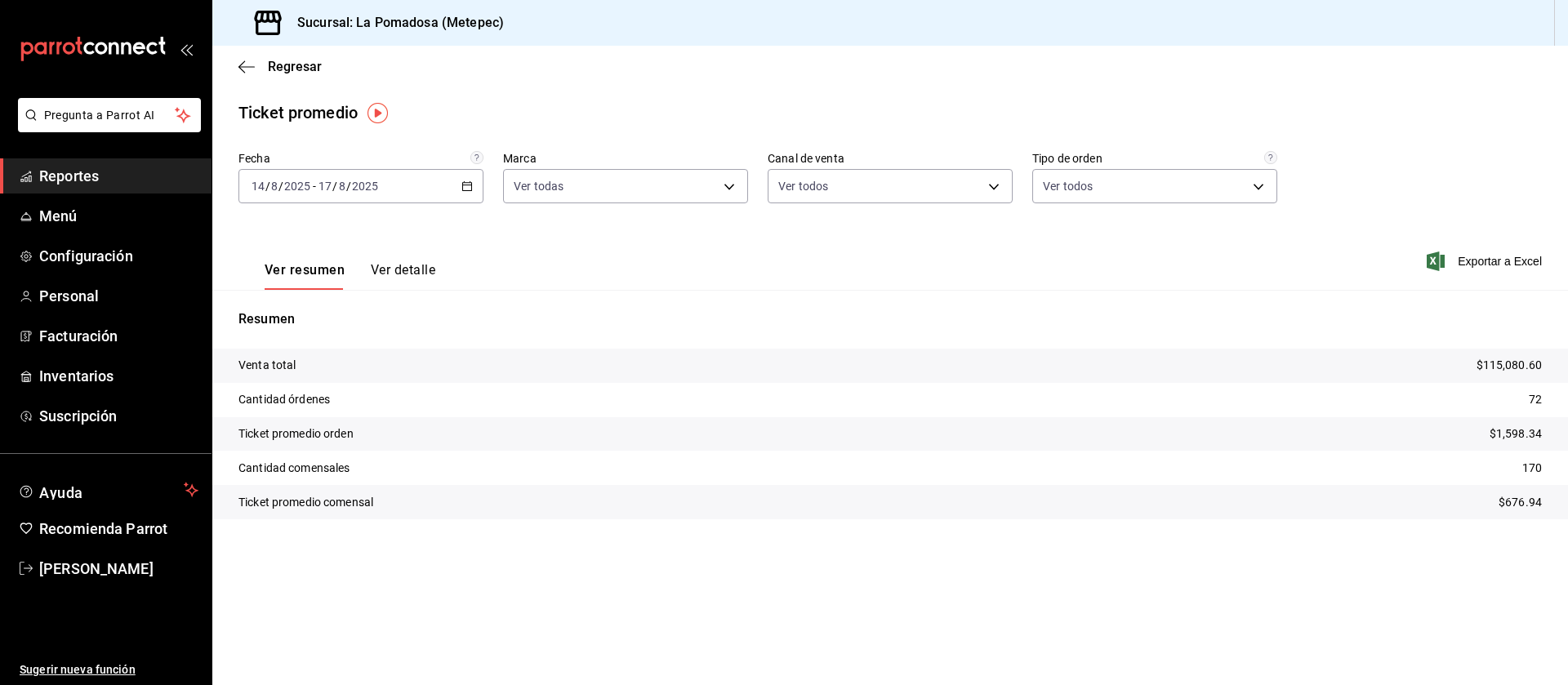
click at [464, 184] on icon "button" at bounding box center [466, 186] width 12 height 12
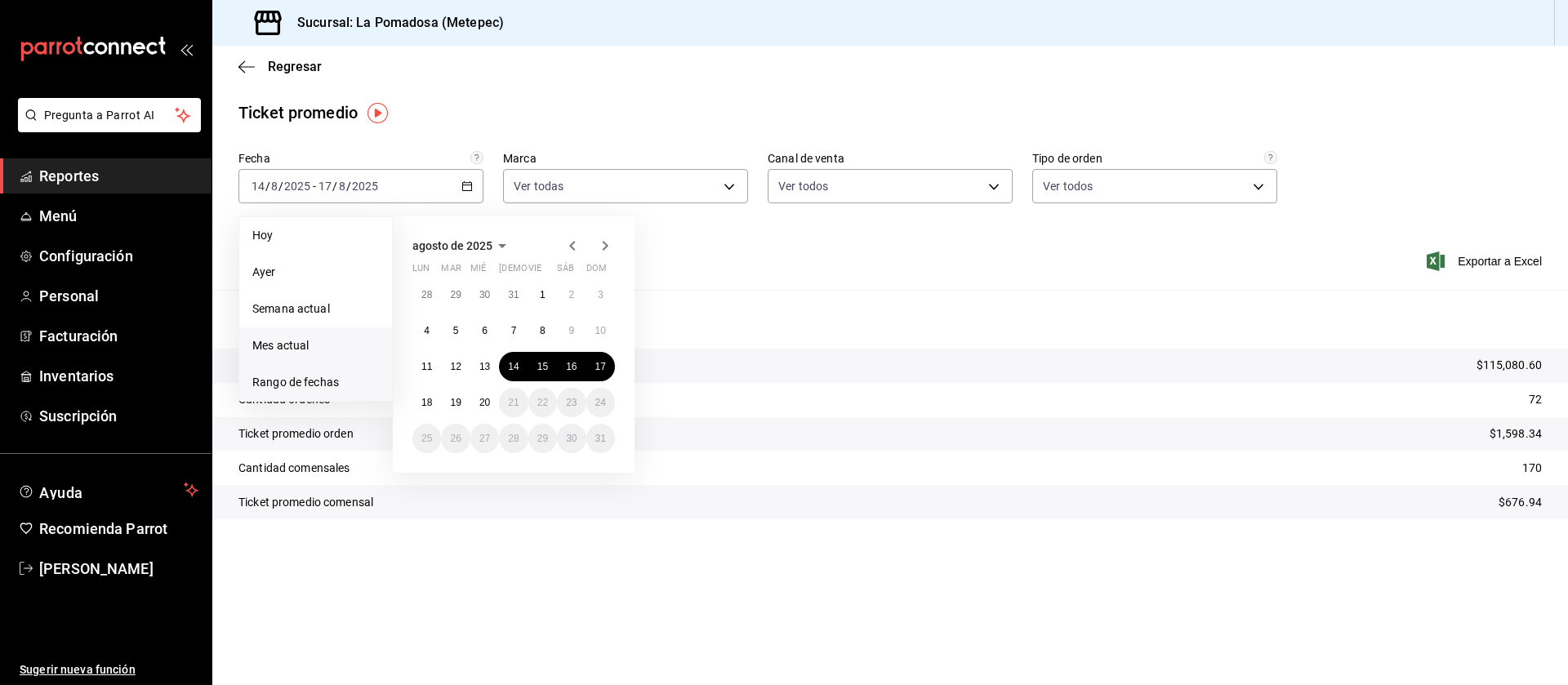
click at [295, 343] on span "Mes actual" at bounding box center [315, 346] width 126 height 17
